Goal: Task Accomplishment & Management: Manage account settings

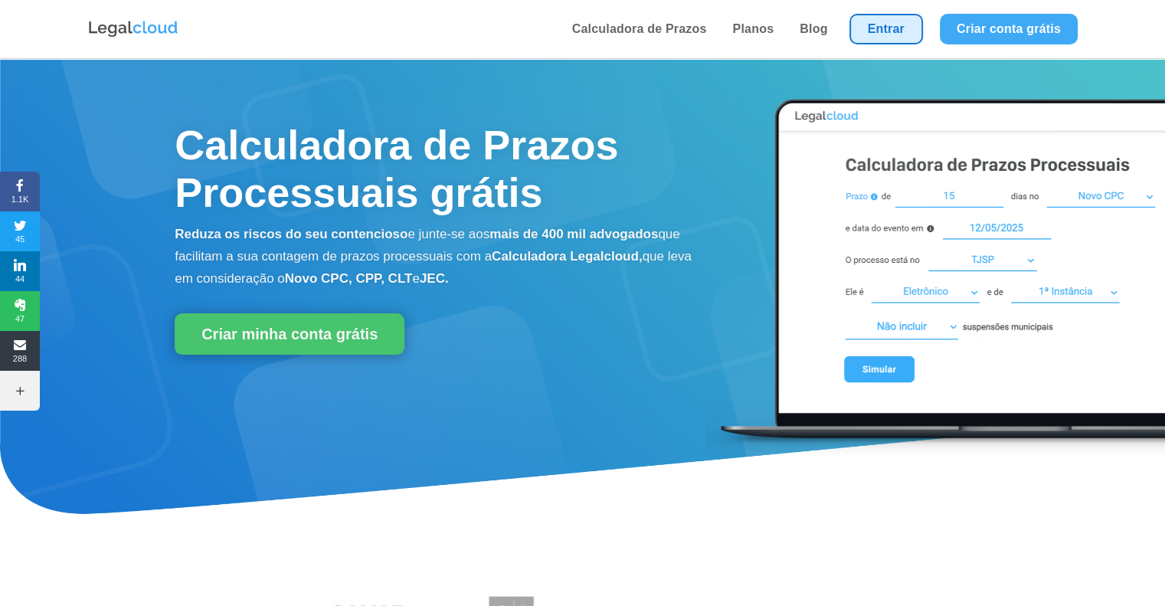
click at [895, 27] on link "Entrar" at bounding box center [886, 29] width 74 height 31
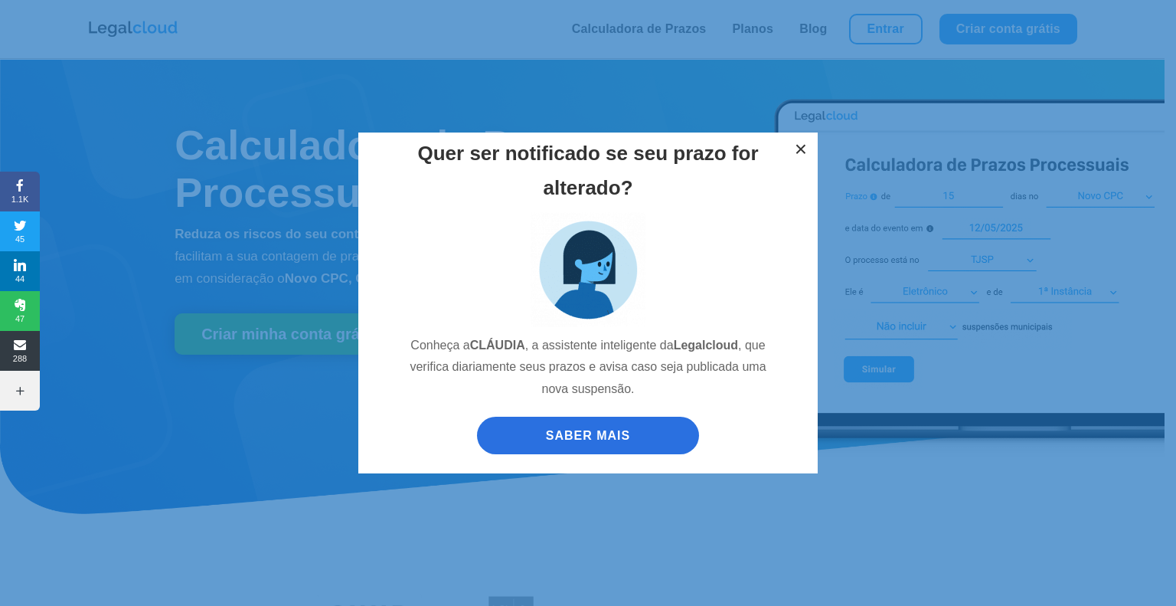
click at [803, 149] on button "×" at bounding box center [801, 150] width 34 height 34
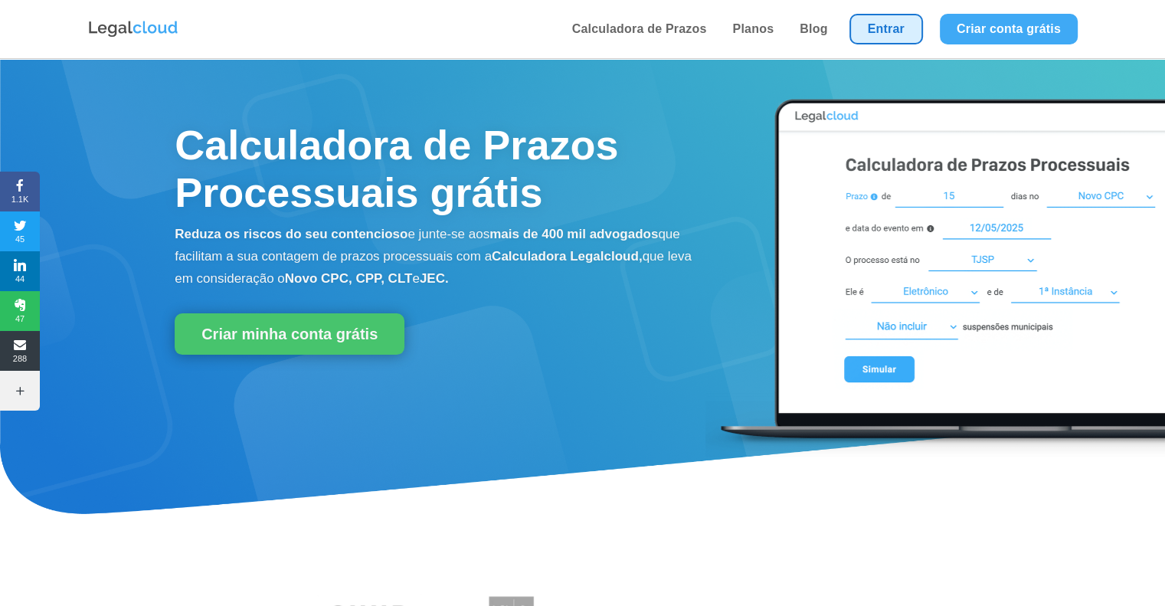
click at [905, 34] on link "Entrar" at bounding box center [886, 29] width 74 height 31
click at [891, 33] on link "Entrar" at bounding box center [886, 29] width 74 height 31
